Goal: Information Seeking & Learning: Learn about a topic

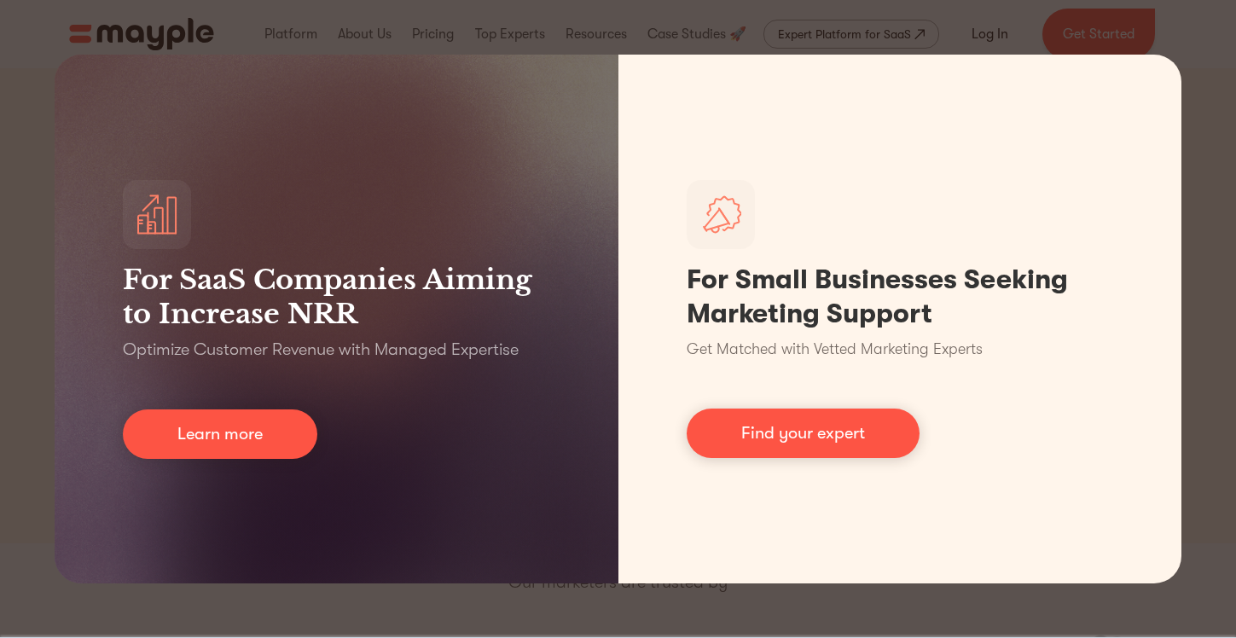
click at [1195, 29] on div "For SaaS Companies Aiming to Increase NRR Optimize Customer Revenue with Manage…" at bounding box center [618, 319] width 1236 height 638
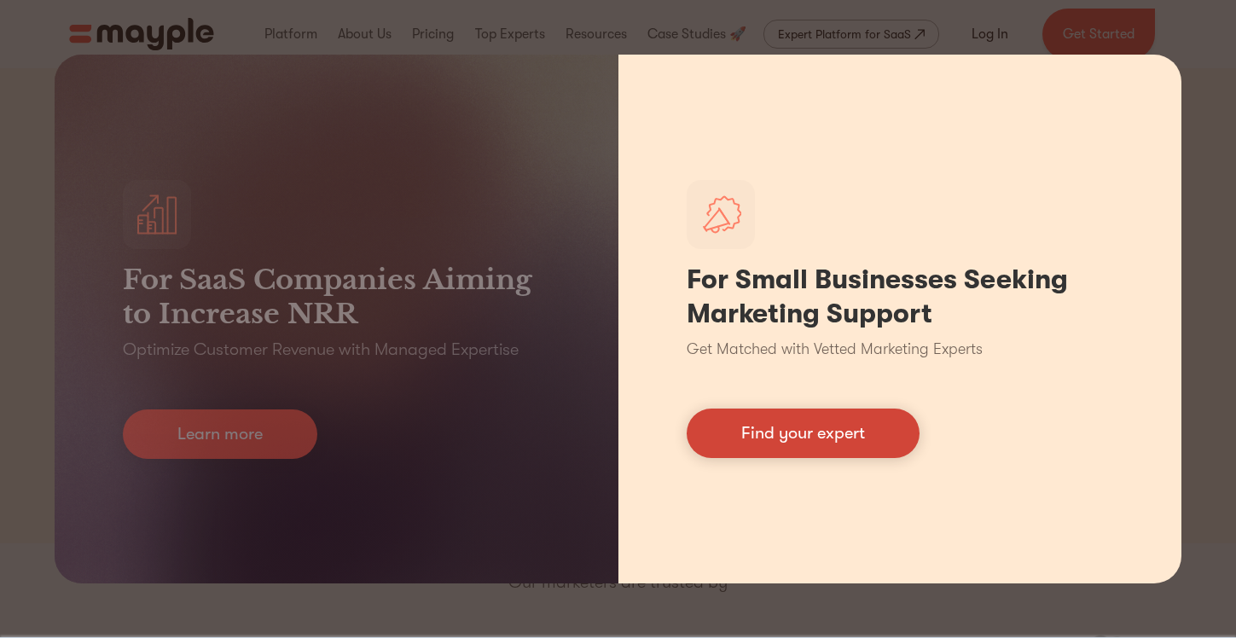
click at [732, 431] on link "Find your expert" at bounding box center [803, 433] width 233 height 49
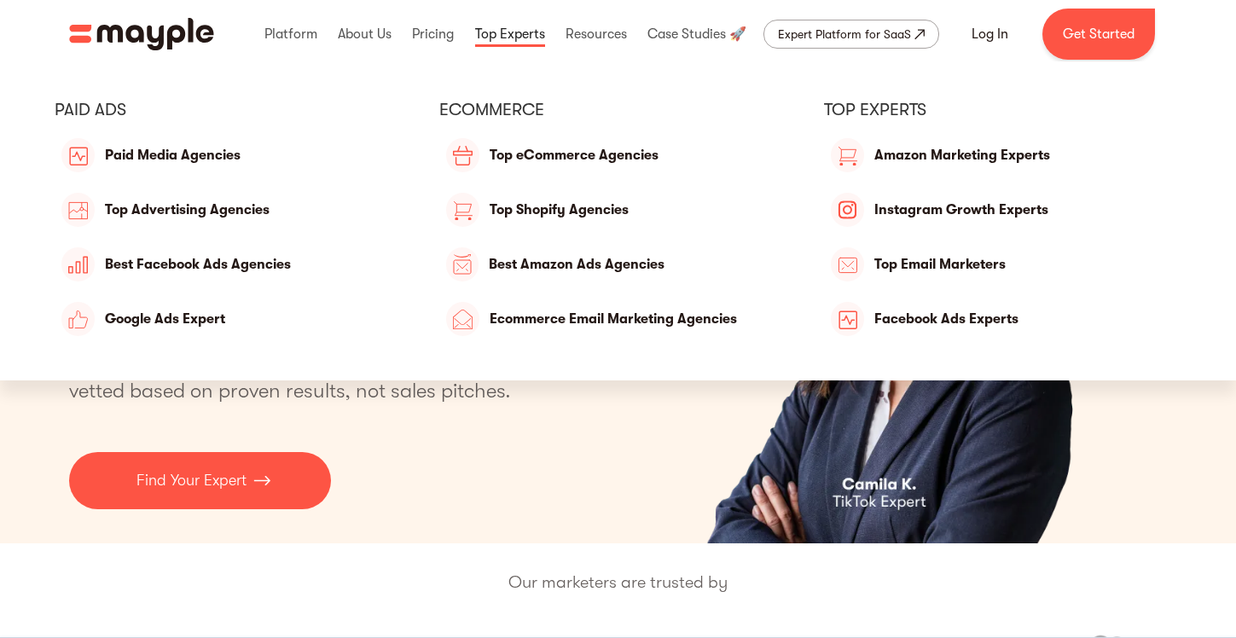
click at [486, 55] on link at bounding box center [510, 34] width 78 height 55
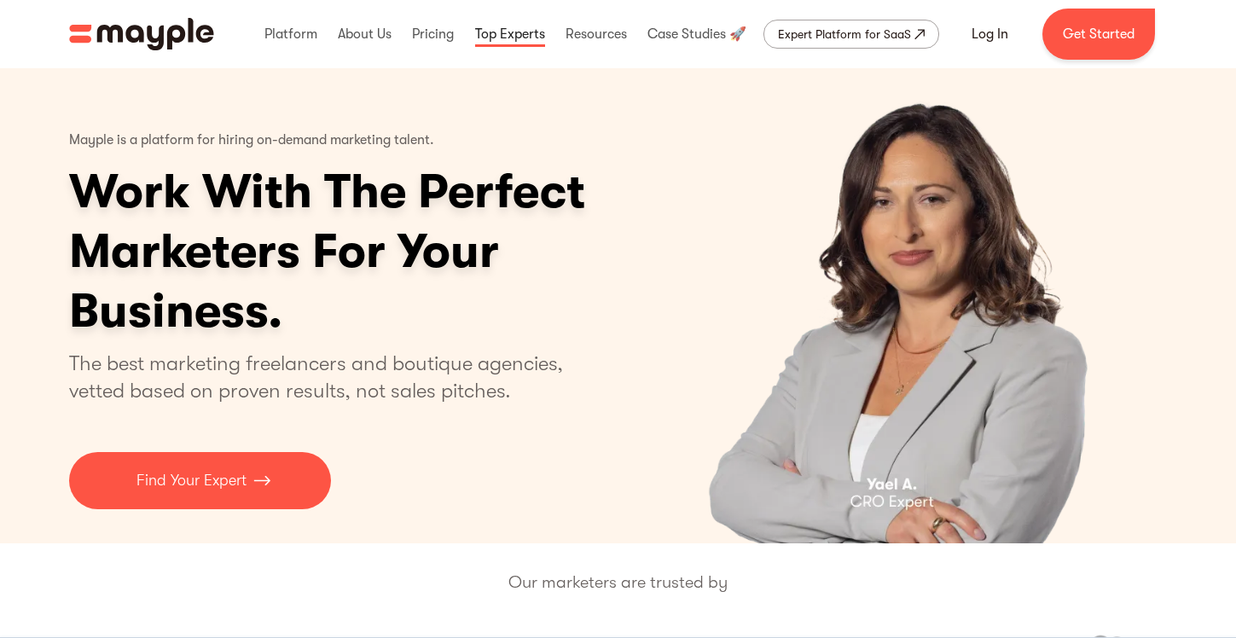
click at [486, 55] on link at bounding box center [510, 34] width 78 height 55
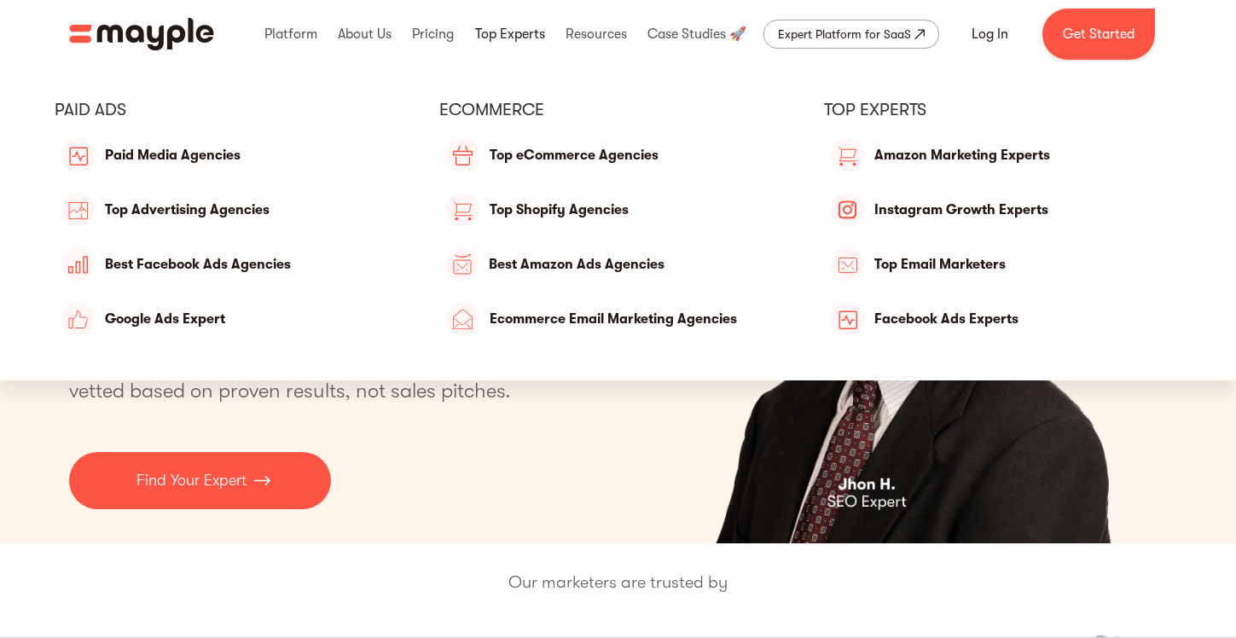
click at [517, 27] on link at bounding box center [510, 34] width 78 height 55
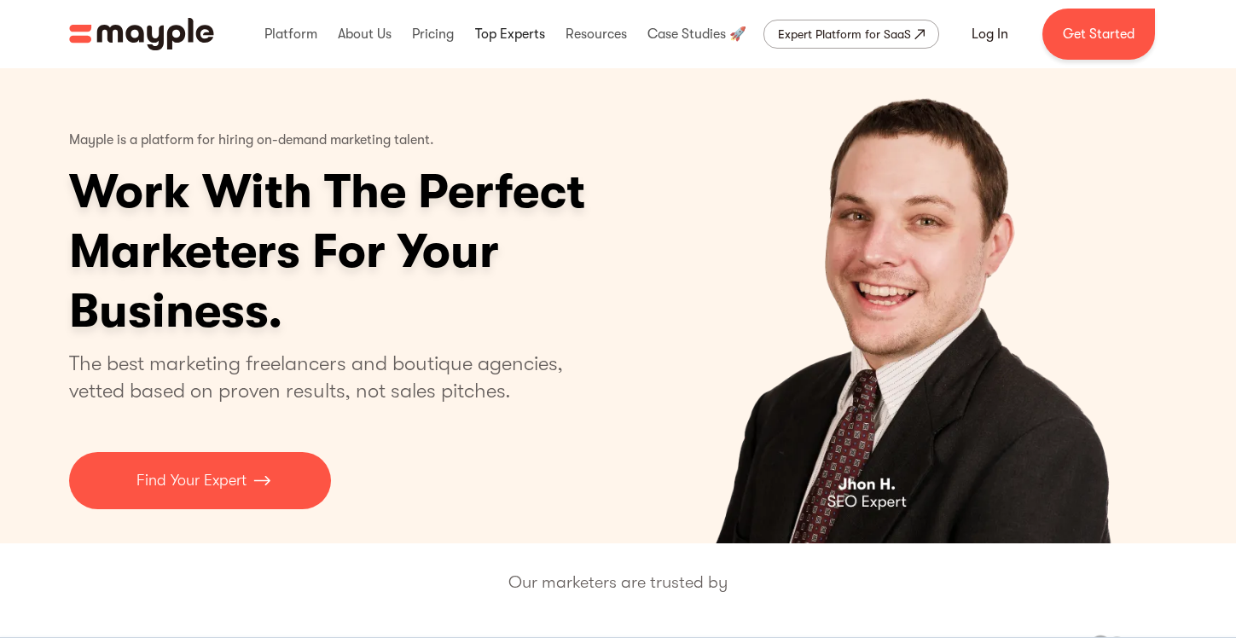
click at [517, 27] on link at bounding box center [510, 34] width 78 height 55
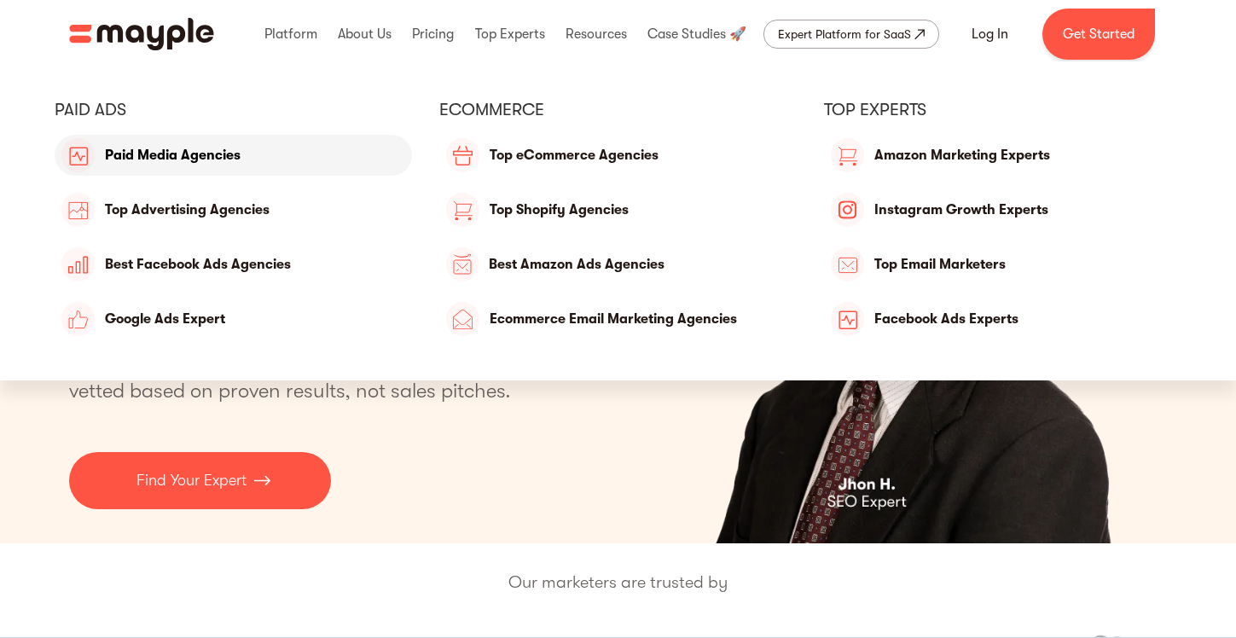
click at [239, 155] on link "Paid Media Agencies" at bounding box center [233, 155] width 357 height 41
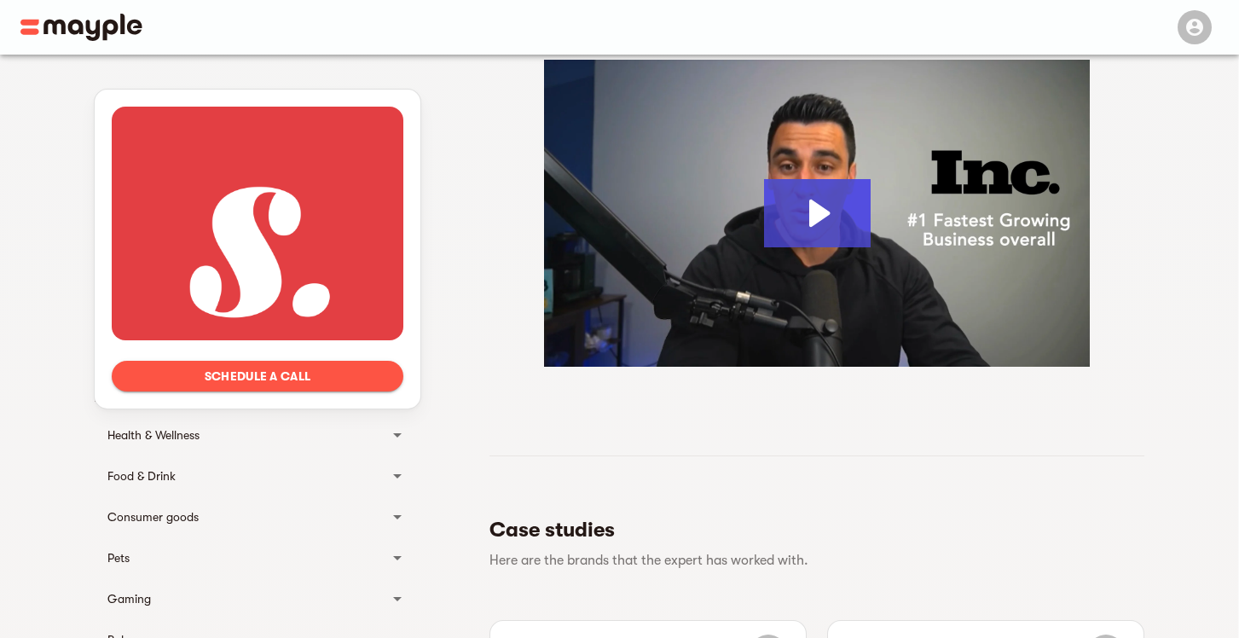
scroll to position [256, 0]
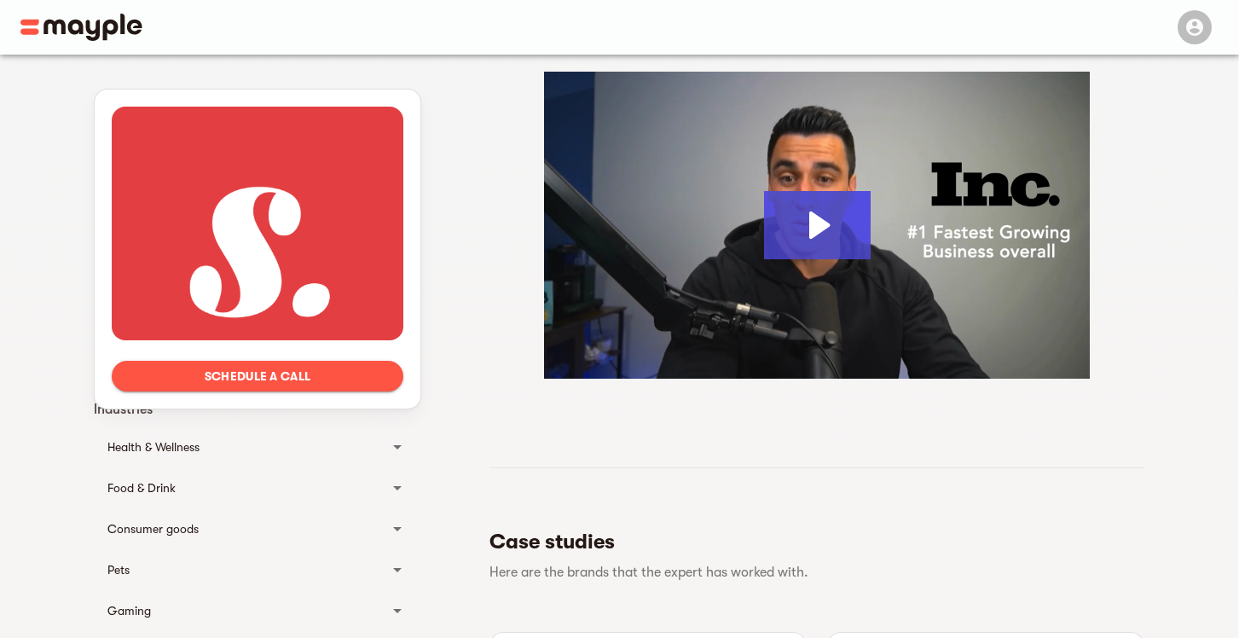
click at [342, 275] on div at bounding box center [258, 224] width 292 height 234
click at [302, 368] on span "Schedule a call" at bounding box center [257, 376] width 264 height 20
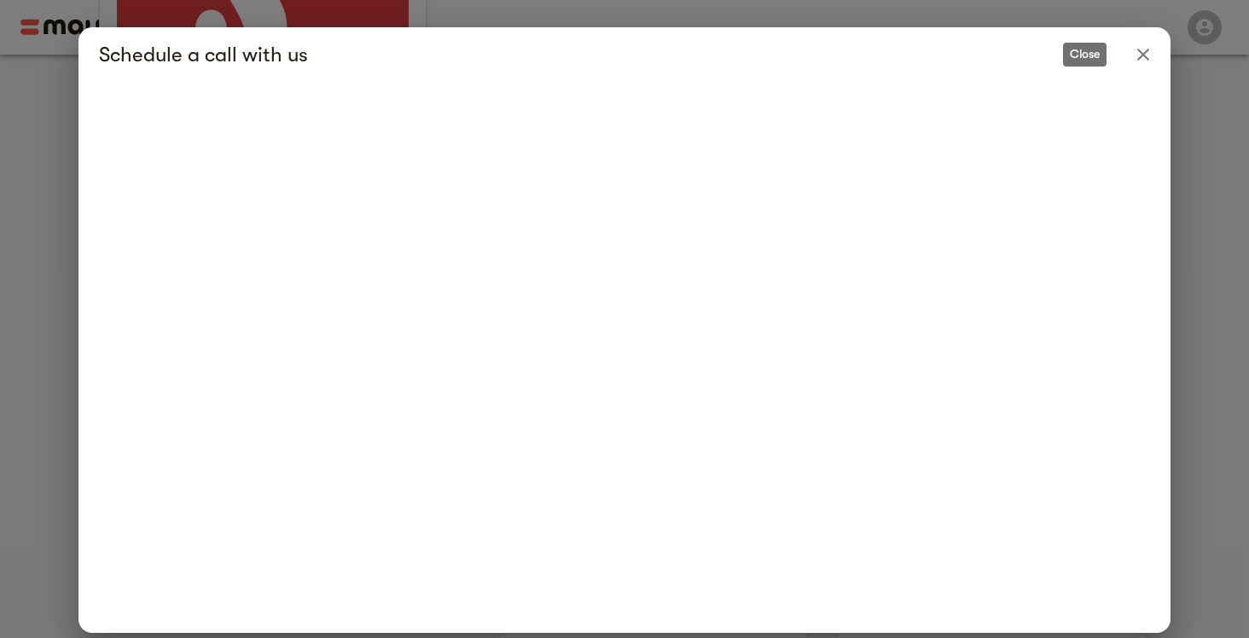
click at [1134, 55] on icon "Close" at bounding box center [1143, 54] width 20 height 20
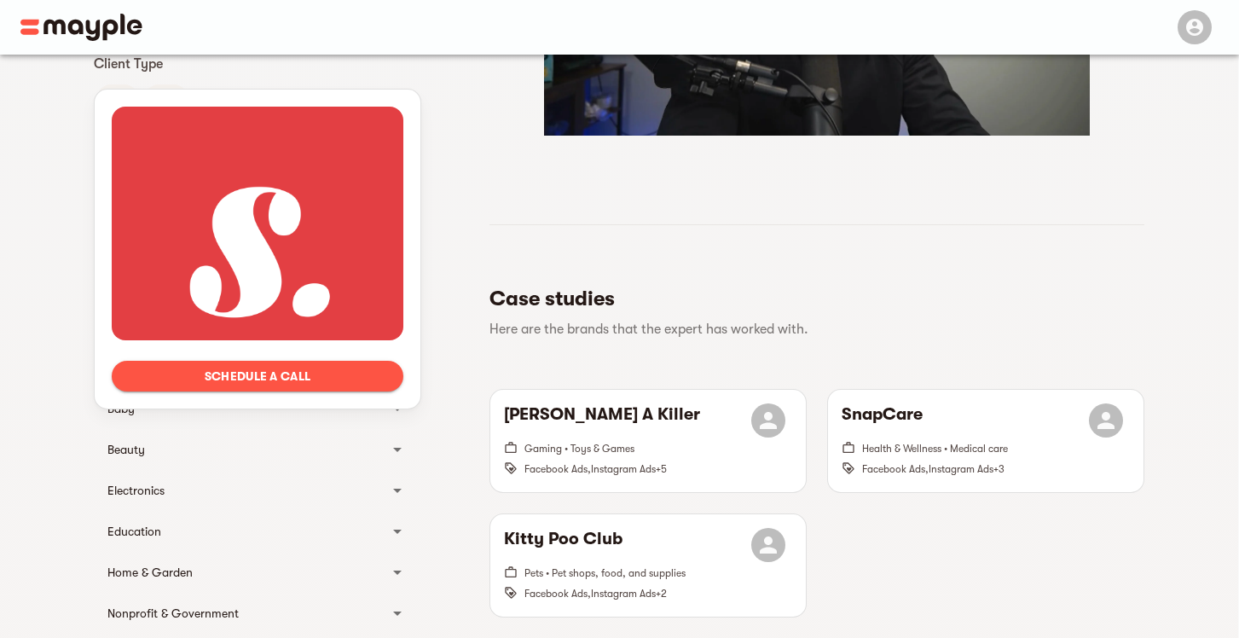
scroll to position [0, 0]
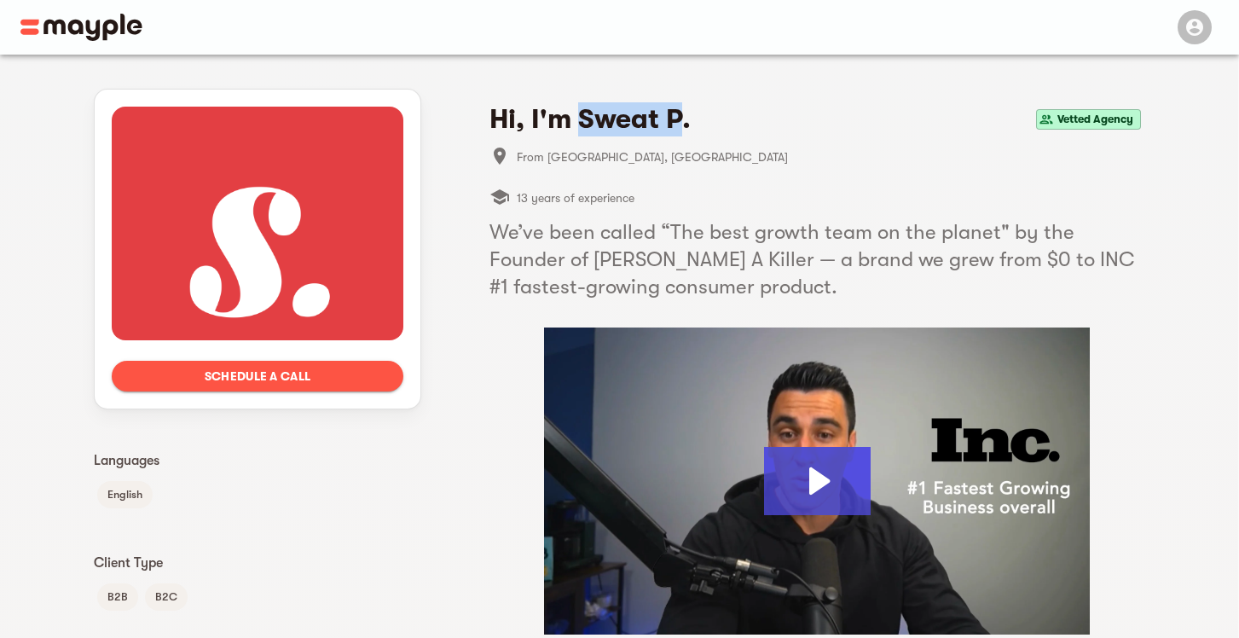
drag, startPoint x: 681, startPoint y: 125, endPoint x: 584, endPoint y: 125, distance: 96.4
click at [583, 125] on h4 "Hi, I'm Sweat P." at bounding box center [590, 119] width 201 height 34
drag, startPoint x: 723, startPoint y: 113, endPoint x: 729, endPoint y: 125, distance: 14.1
click at [723, 112] on div "Hi, I'm Sweat P. Vetted Agency" at bounding box center [817, 119] width 655 height 34
drag, startPoint x: 733, startPoint y: 128, endPoint x: 584, endPoint y: 135, distance: 148.6
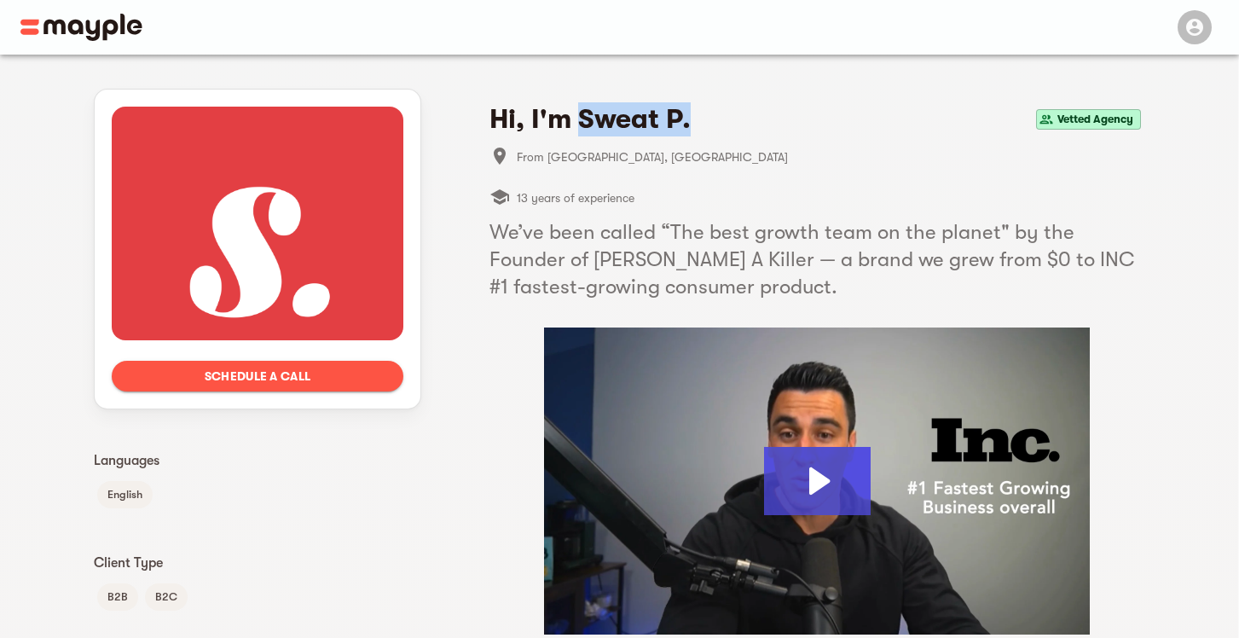
click at [584, 135] on div "Hi, I'm Sweat P. Vetted Agency" at bounding box center [817, 119] width 655 height 34
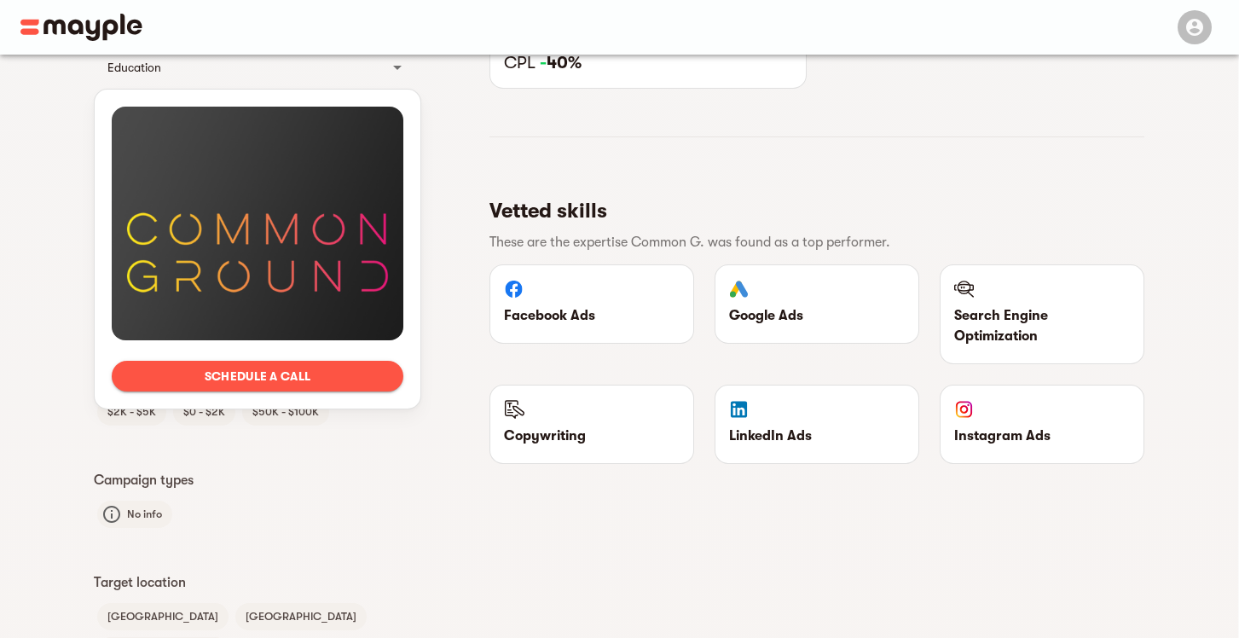
scroll to position [660, 0]
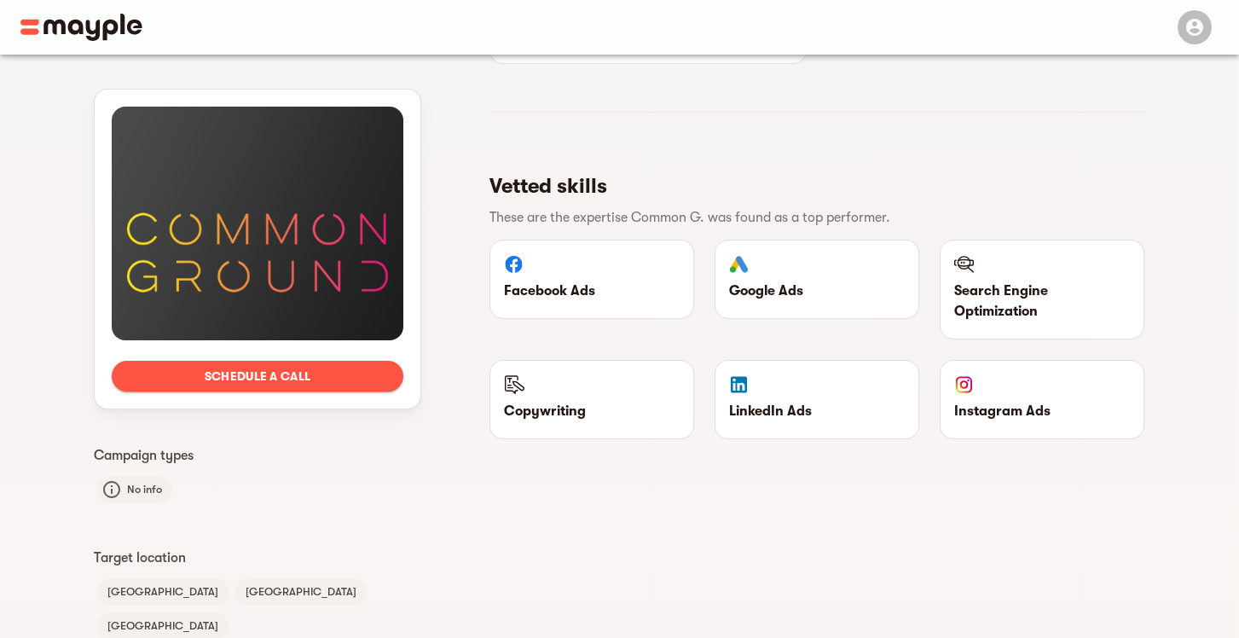
click at [256, 250] on div at bounding box center [258, 224] width 292 height 234
click at [269, 242] on div at bounding box center [258, 224] width 292 height 234
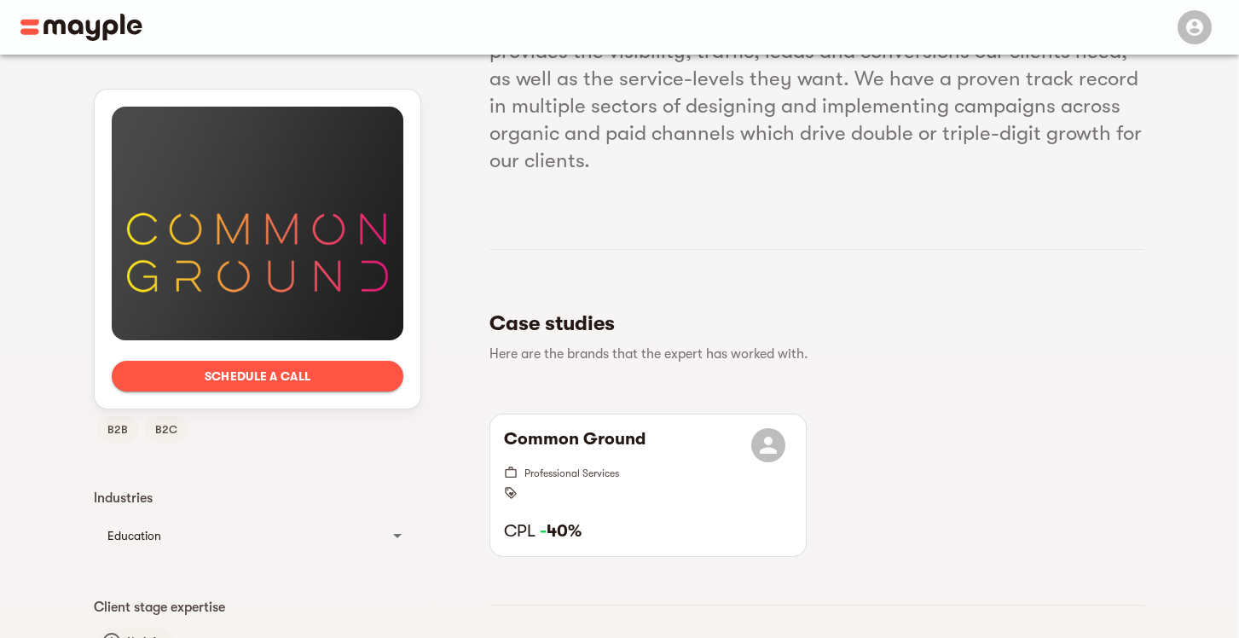
scroll to position [0, 0]
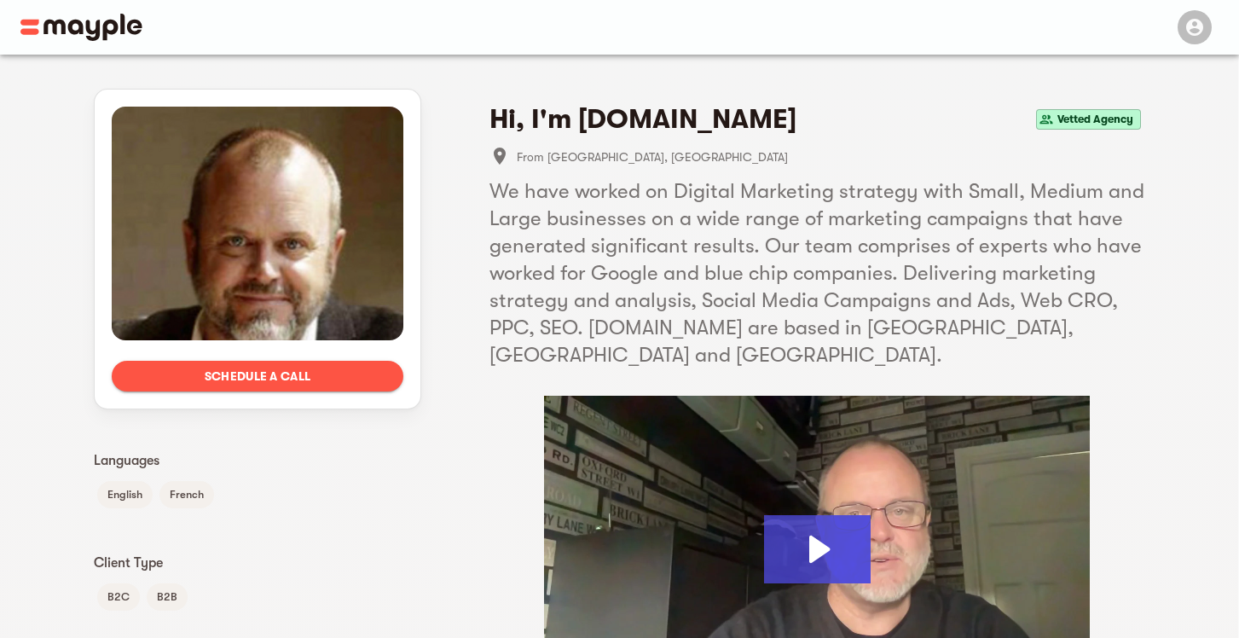
drag, startPoint x: 831, startPoint y: 122, endPoint x: 582, endPoint y: 126, distance: 249.1
click at [582, 126] on div "Hi, I'm ThinkSocial.Media Vetted Agency" at bounding box center [817, 119] width 655 height 34
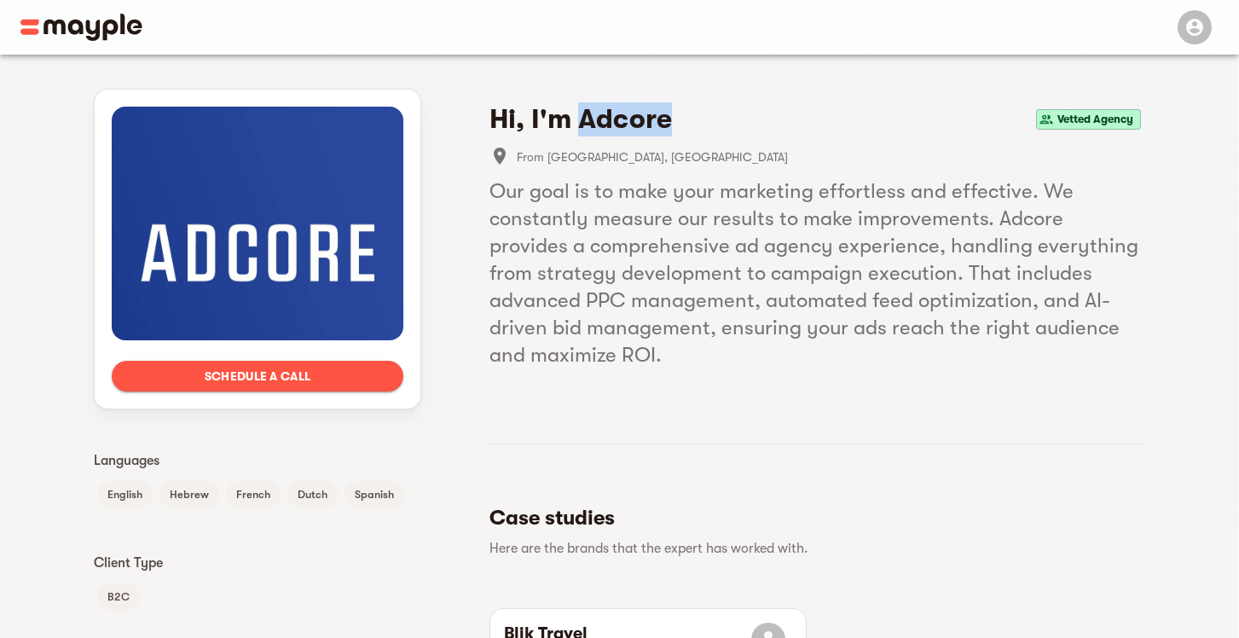
drag, startPoint x: 702, startPoint y: 131, endPoint x: 586, endPoint y: 125, distance: 116.2
click at [586, 125] on div "Hi, I'm Adcore Vetted Agency" at bounding box center [817, 119] width 655 height 34
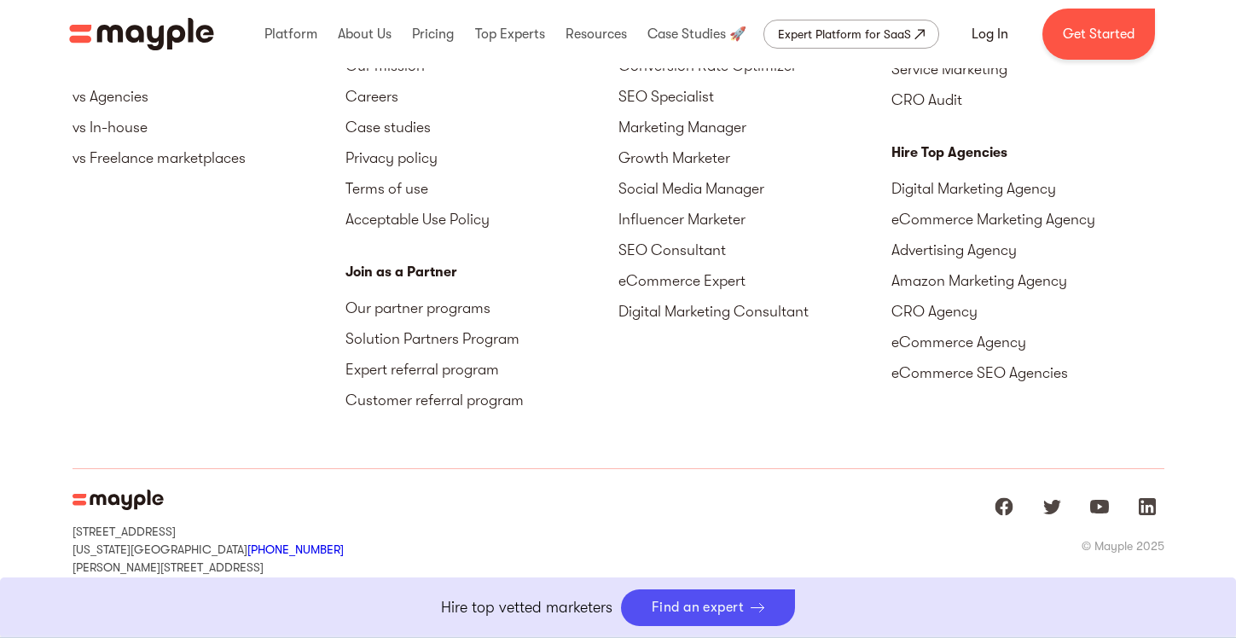
scroll to position [5502, 0]
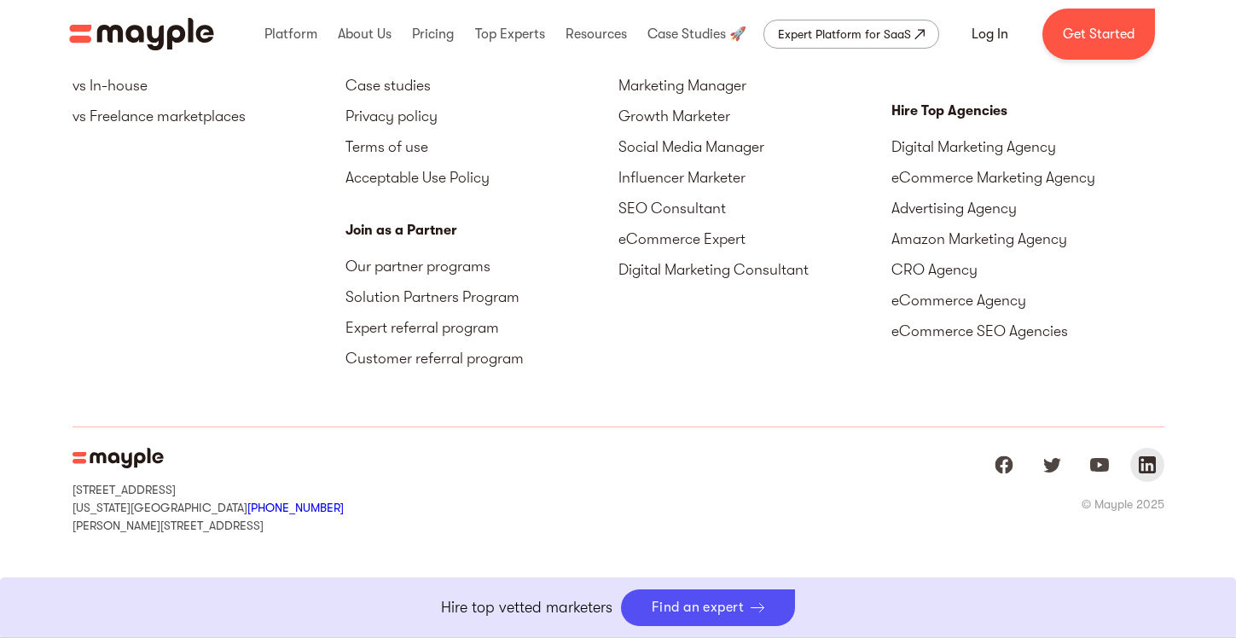
click at [1151, 460] on img "Mayple at LinkedIn" at bounding box center [1147, 465] width 20 height 20
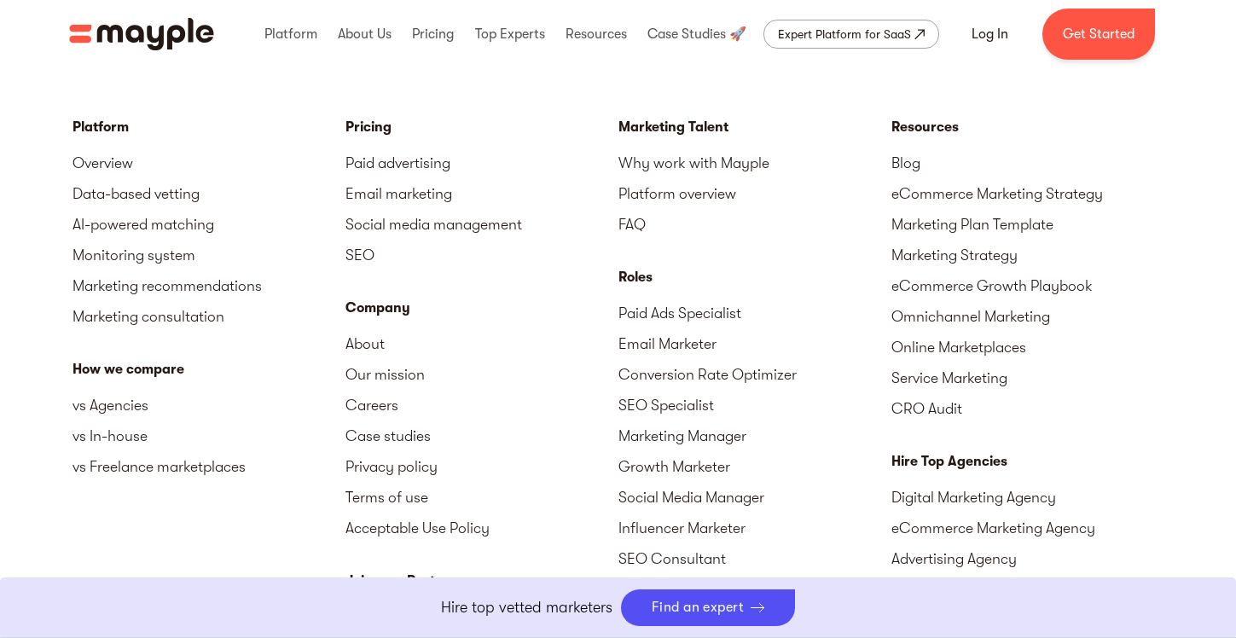
scroll to position [5133, 0]
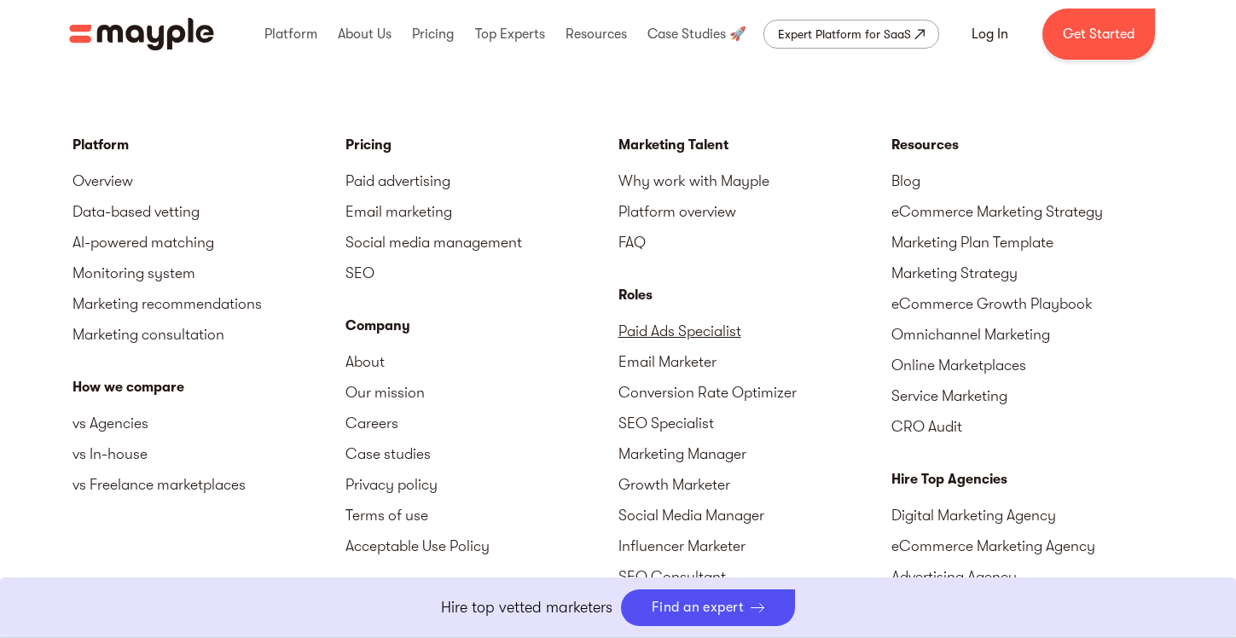
click at [705, 329] on link "Paid Ads Specialist" at bounding box center [754, 331] width 273 height 31
